Goal: Information Seeking & Learning: Learn about a topic

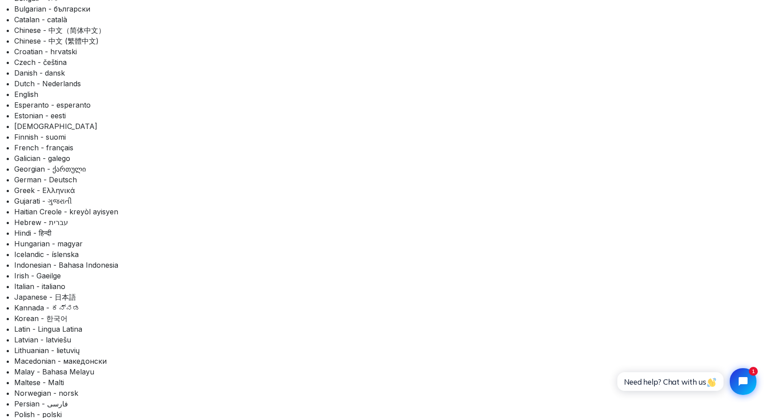
scroll to position [129, 0]
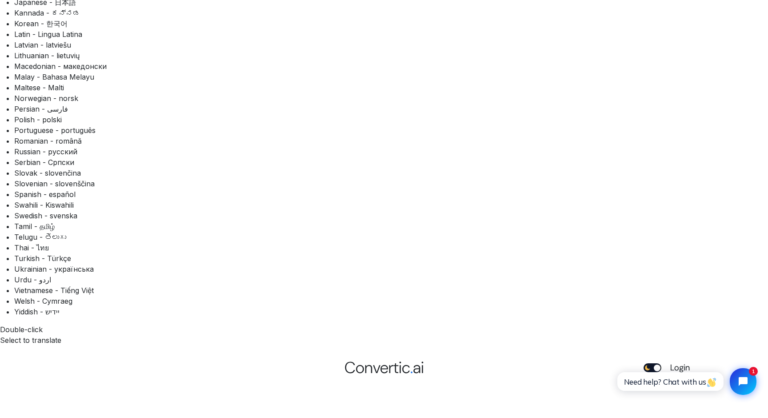
scroll to position [420, 0]
